Goal: Register for event/course

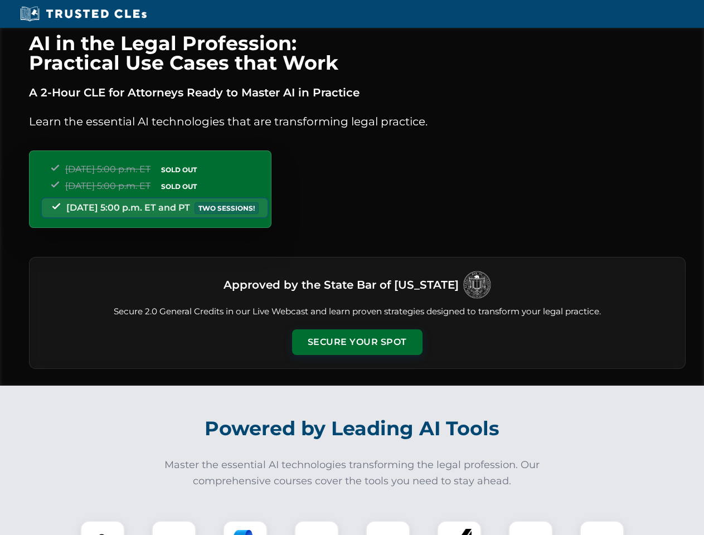
click at [357, 342] on button "Secure Your Spot" at bounding box center [357, 342] width 130 height 26
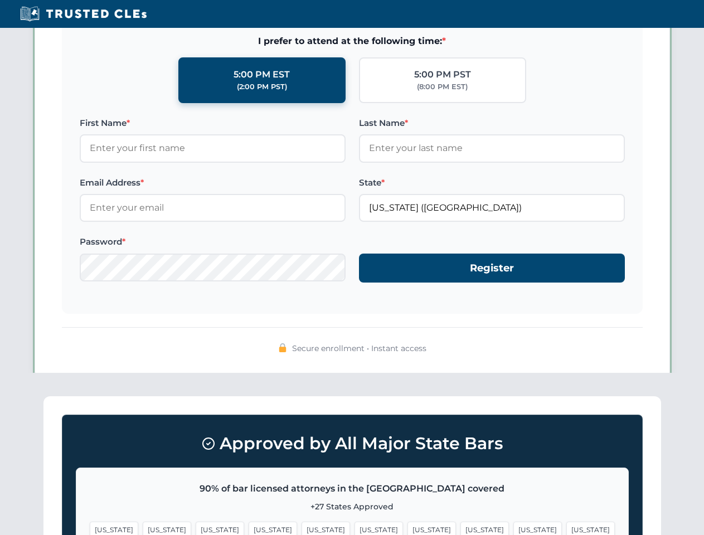
click at [249, 528] on span "[US_STATE]" at bounding box center [273, 530] width 48 height 16
click at [354, 528] on span "[US_STATE]" at bounding box center [378, 530] width 48 height 16
click at [407, 528] on span "[US_STATE]" at bounding box center [431, 530] width 48 height 16
click at [513, 528] on span "[US_STATE]" at bounding box center [537, 530] width 48 height 16
